Goal: Find specific page/section: Find specific page/section

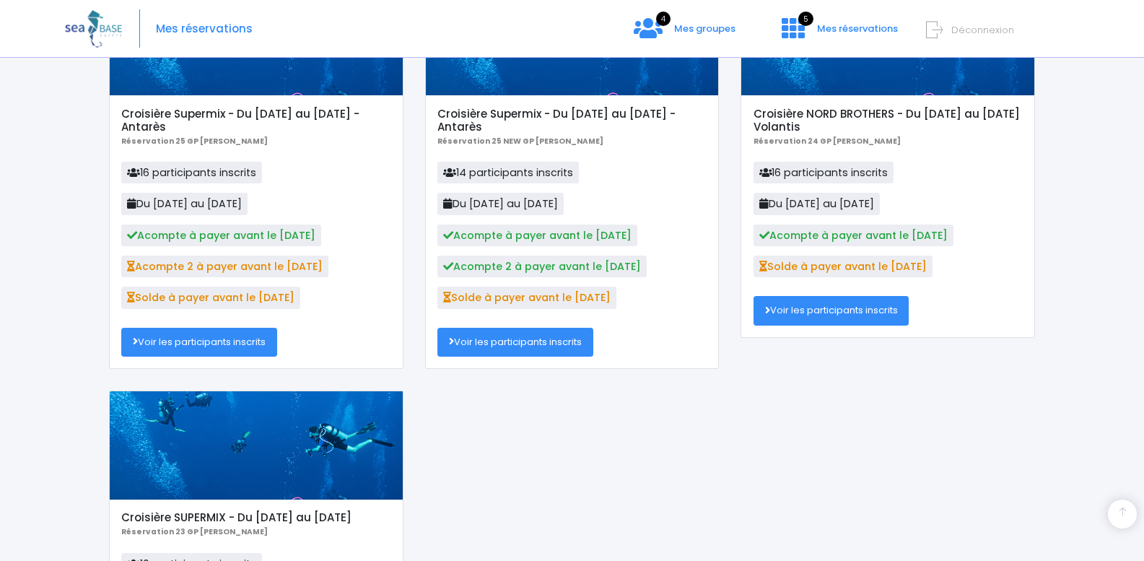
scroll to position [413, 0]
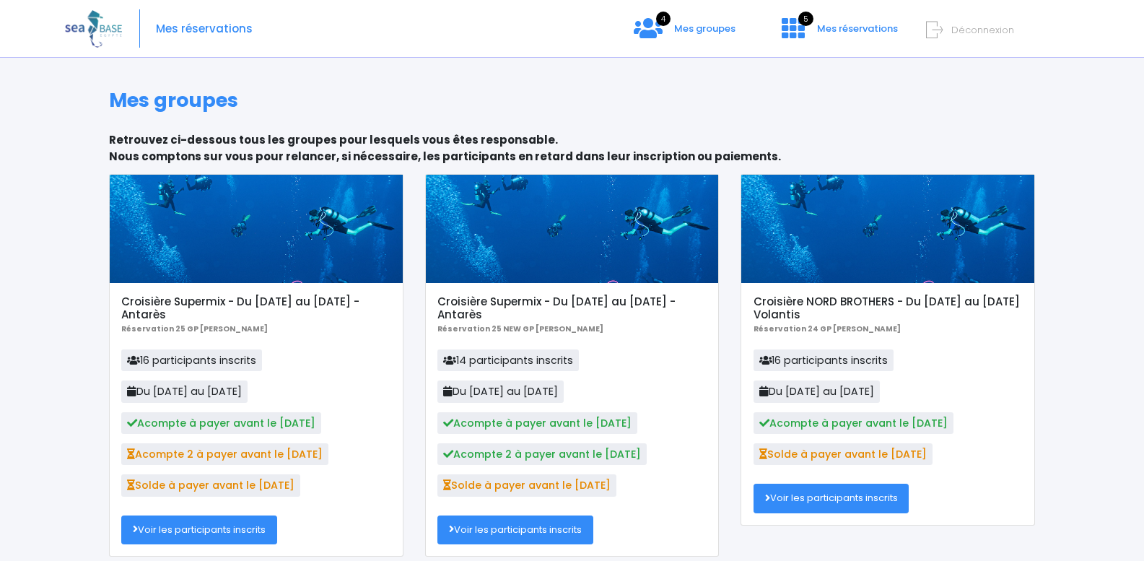
scroll to position [125, 0]
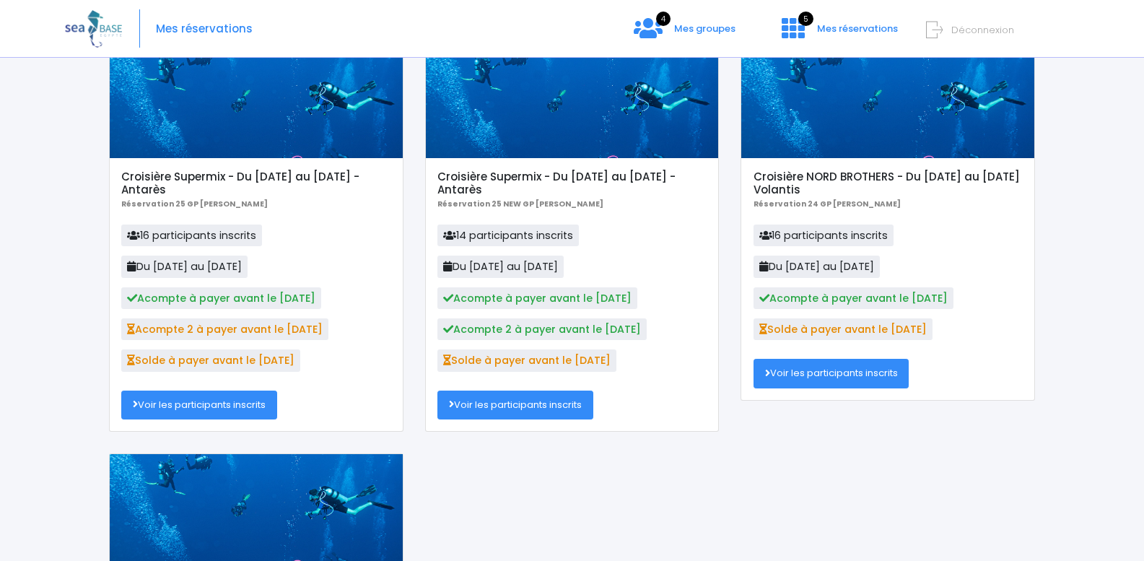
click at [538, 405] on link "Voir les participants inscrits" at bounding box center [515, 404] width 156 height 29
click at [240, 398] on link "Voir les participants inscrits" at bounding box center [199, 404] width 156 height 29
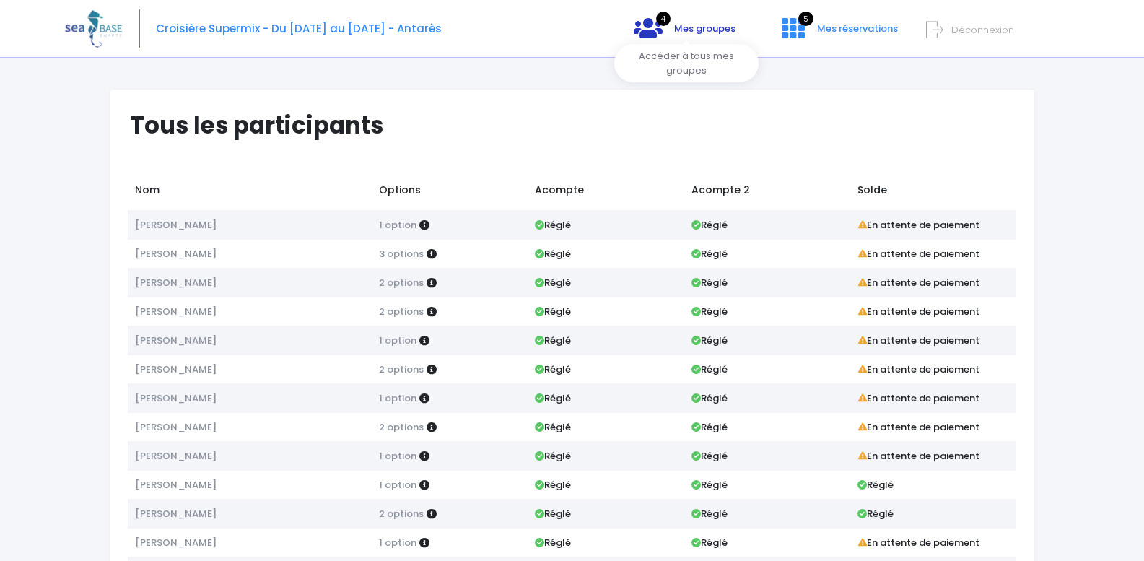
click at [716, 33] on span "Mes groupes" at bounding box center [704, 29] width 61 height 14
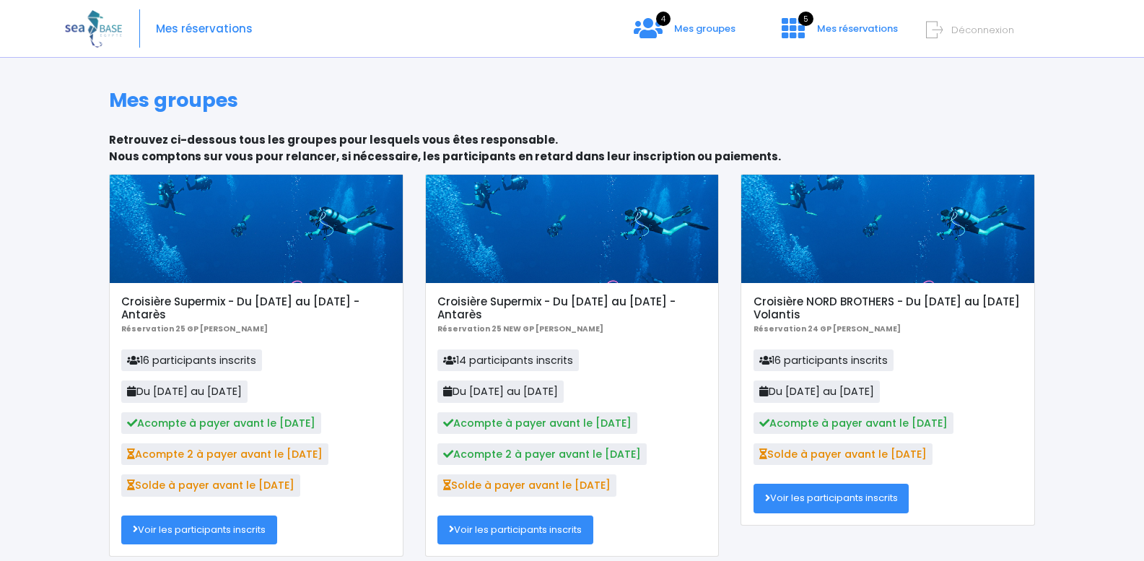
click at [618, 238] on div at bounding box center [572, 229] width 293 height 108
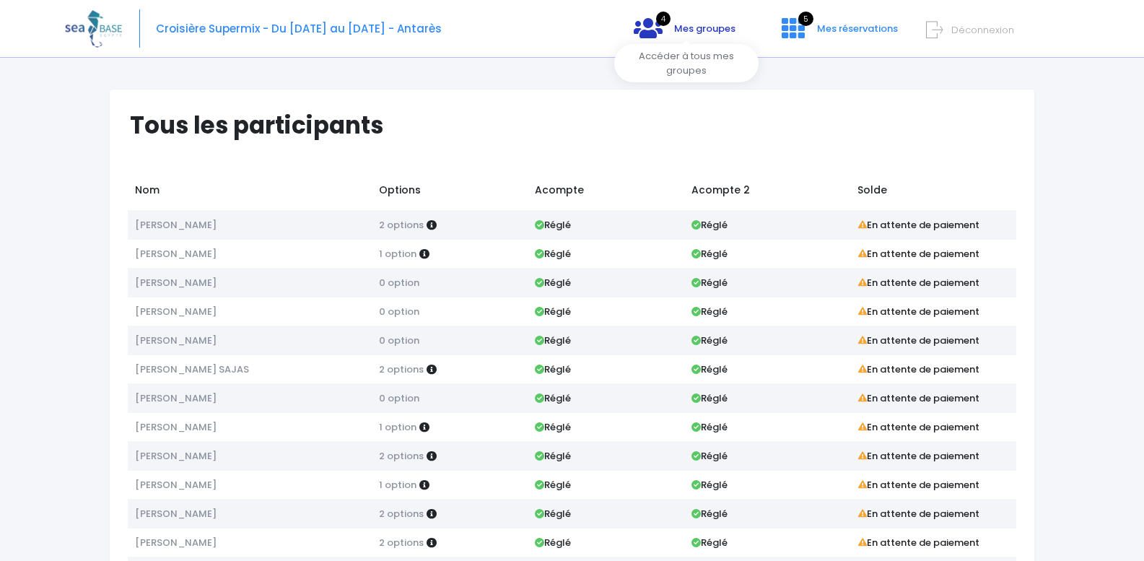
click at [649, 34] on icon at bounding box center [647, 28] width 29 height 23
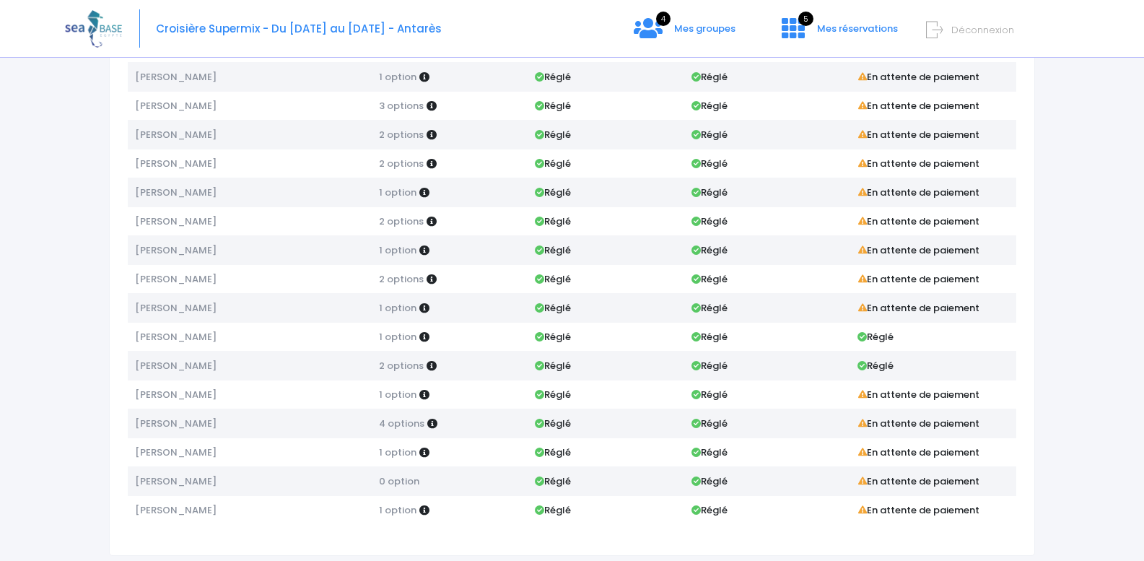
scroll to position [179, 0]
